Goal: Information Seeking & Learning: Learn about a topic

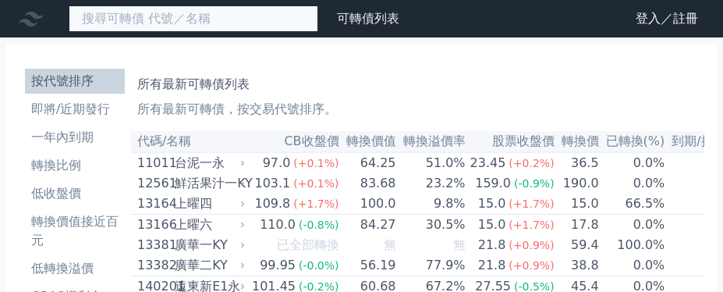
click at [169, 21] on input at bounding box center [194, 18] width 250 height 27
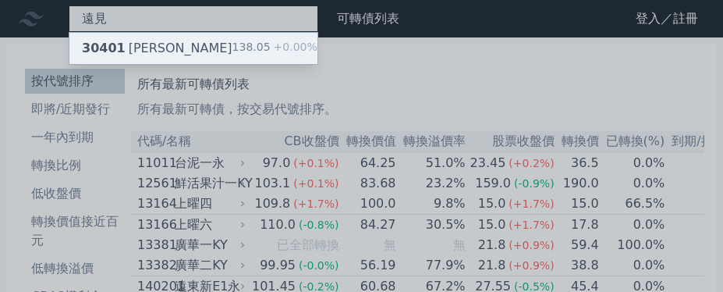
type input "遠見"
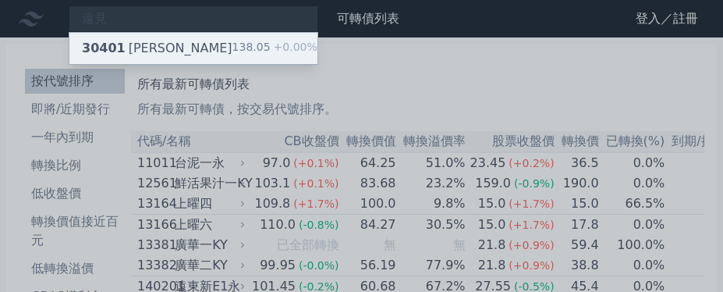
click at [160, 50] on div "30401 遠見一 138.05 +0.00%" at bounding box center [193, 48] width 248 height 31
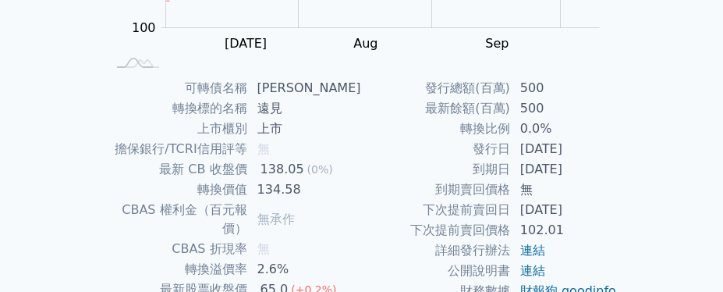
scroll to position [390, 0]
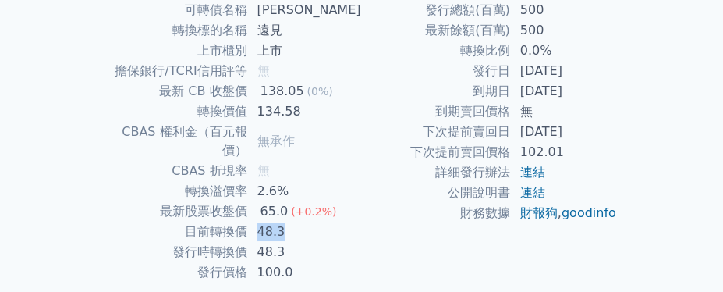
drag, startPoint x: 265, startPoint y: 218, endPoint x: 292, endPoint y: 218, distance: 26.5
click at [292, 222] on td "48.3" at bounding box center [305, 232] width 114 height 20
drag, startPoint x: 266, startPoint y: 235, endPoint x: 300, endPoint y: 234, distance: 34.3
click at [300, 242] on td "48.3" at bounding box center [305, 252] width 114 height 20
drag, startPoint x: 265, startPoint y: 214, endPoint x: 293, endPoint y: 211, distance: 28.2
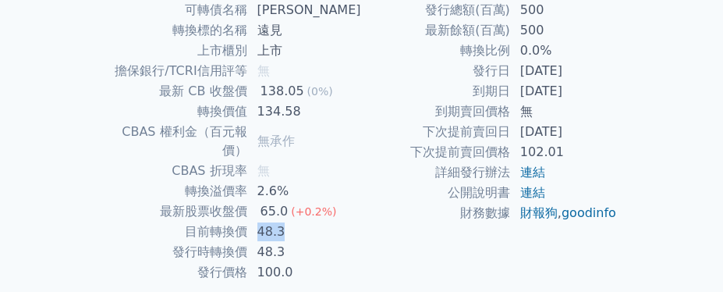
click at [293, 222] on td "48.3" at bounding box center [305, 232] width 114 height 20
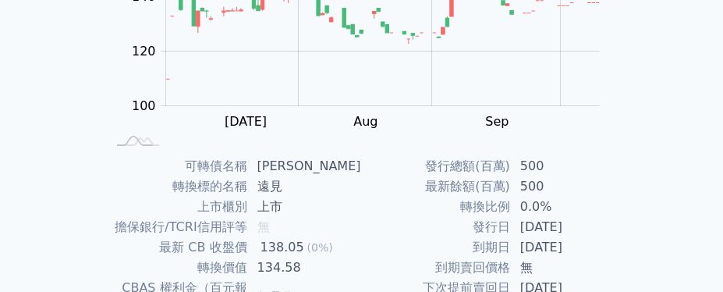
scroll to position [312, 0]
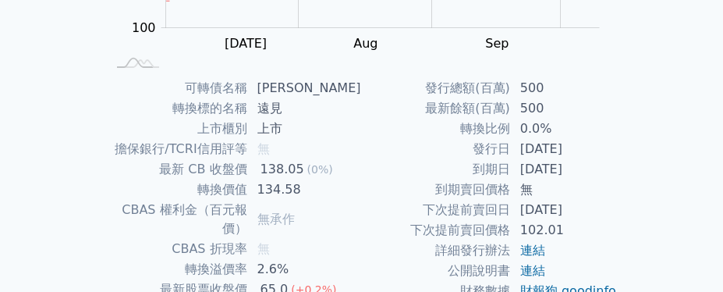
drag, startPoint x: 522, startPoint y: 151, endPoint x: 603, endPoint y: 150, distance: 81.1
click at [603, 150] on td "[DATE]" at bounding box center [564, 149] width 107 height 20
drag, startPoint x: 520, startPoint y: 171, endPoint x: 597, endPoint y: 170, distance: 77.2
click at [597, 170] on td "[DATE]" at bounding box center [564, 169] width 107 height 20
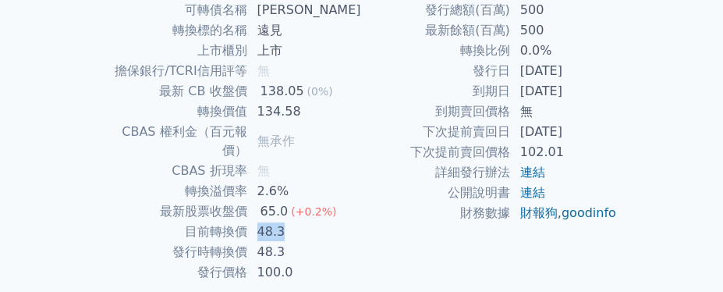
scroll to position [430, 0]
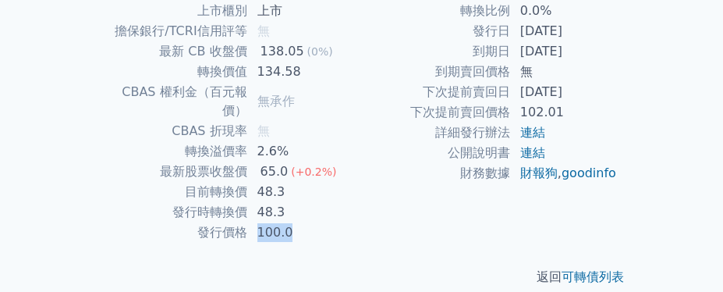
drag, startPoint x: 271, startPoint y: 211, endPoint x: 314, endPoint y: 211, distance: 42.9
click at [314, 222] on td "100.0" at bounding box center [305, 232] width 114 height 20
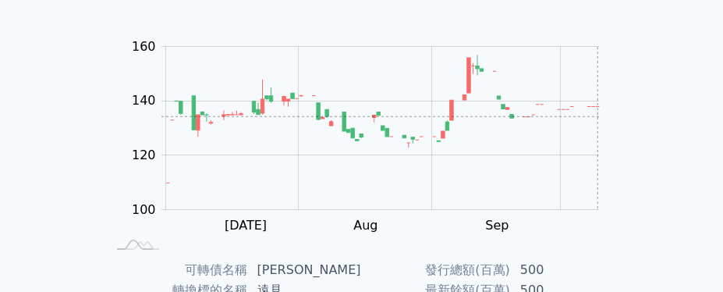
scroll to position [234, 0]
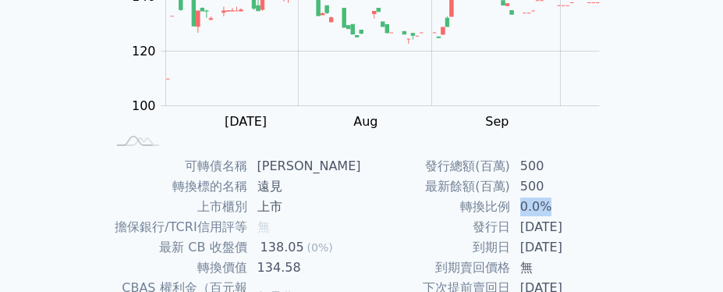
drag, startPoint x: 521, startPoint y: 208, endPoint x: 553, endPoint y: 208, distance: 32.0
click at [553, 208] on td "0.0%" at bounding box center [564, 207] width 107 height 20
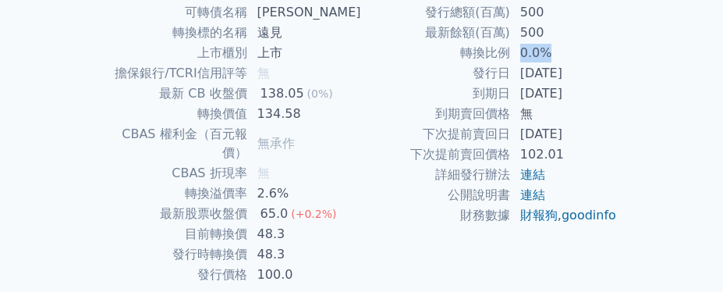
scroll to position [390, 0]
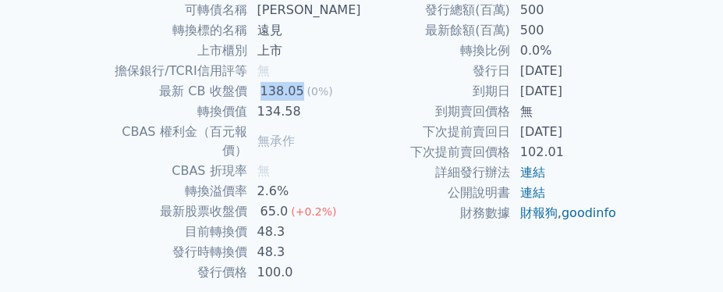
drag, startPoint x: 270, startPoint y: 90, endPoint x: 307, endPoint y: 90, distance: 36.7
click at [307, 90] on div "138.05" at bounding box center [282, 91] width 50 height 19
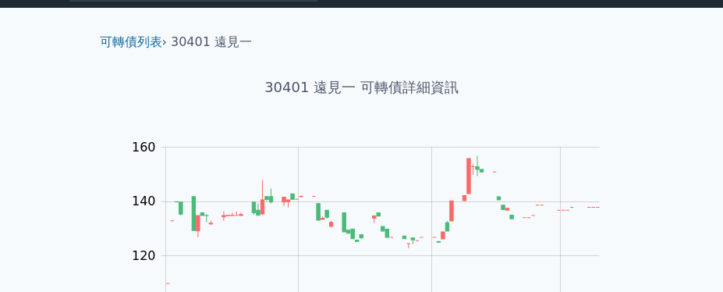
scroll to position [0, 0]
